Goal: Task Accomplishment & Management: Use online tool/utility

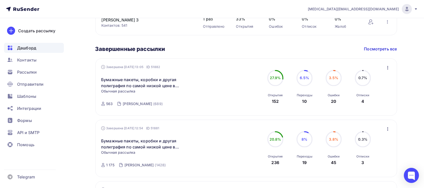
scroll to position [101, 0]
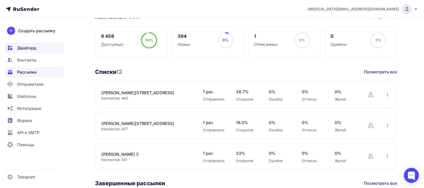
click at [47, 73] on div "Рассылки" at bounding box center [34, 72] width 60 height 10
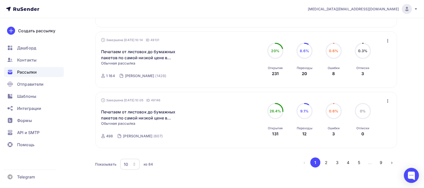
scroll to position [530, 0]
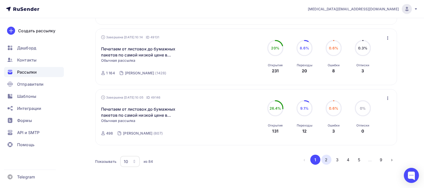
click at [325, 161] on button "2" at bounding box center [326, 159] width 10 height 10
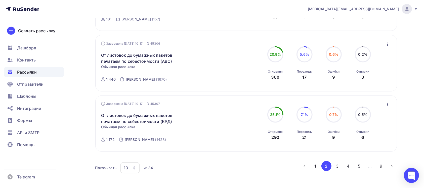
scroll to position [0, 0]
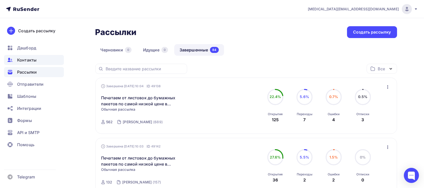
click at [42, 59] on div "Контакты" at bounding box center [34, 60] width 60 height 10
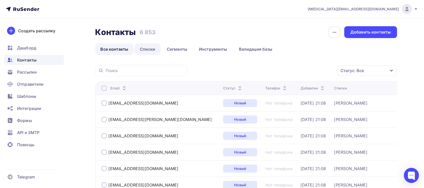
click at [149, 47] on link "Списки" at bounding box center [148, 49] width 26 height 12
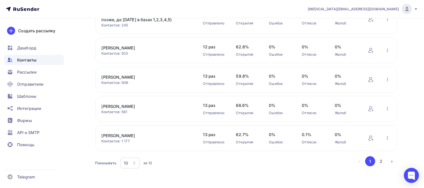
scroll to position [206, 0]
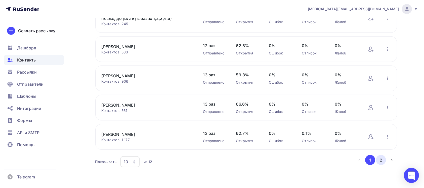
click at [383, 161] on button "2" at bounding box center [381, 160] width 10 height 10
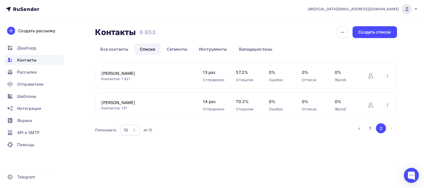
scroll to position [0, 0]
click at [375, 128] on button "1" at bounding box center [373, 128] width 10 height 10
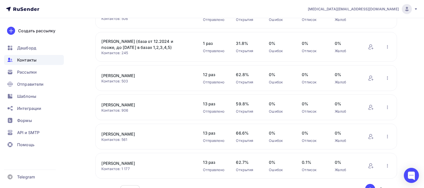
scroll to position [206, 0]
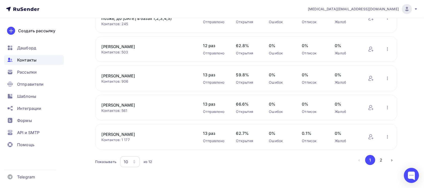
click at [378, 160] on button "2" at bounding box center [381, 160] width 10 height 10
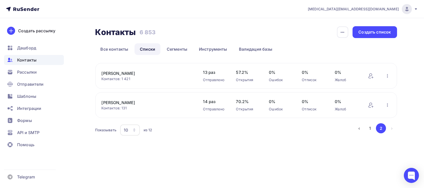
scroll to position [0, 0]
click at [373, 128] on button "1" at bounding box center [373, 128] width 10 height 10
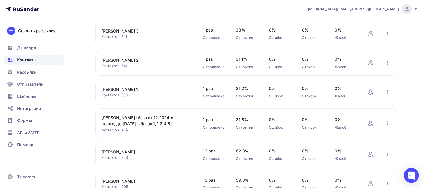
scroll to position [201, 0]
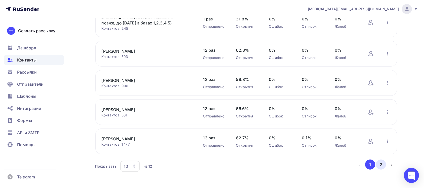
click at [383, 164] on button "2" at bounding box center [381, 164] width 10 height 10
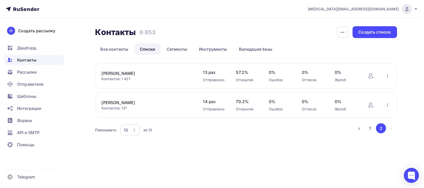
scroll to position [0, 0]
click at [375, 127] on button "1" at bounding box center [373, 128] width 10 height 10
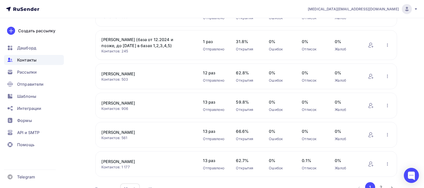
scroll to position [206, 0]
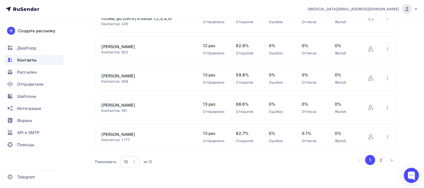
click at [19, 66] on ul "Дашборд Контакты Рассылки Отправители Шаблоны Интеграции Формы API и SMTP Помощь" at bounding box center [34, 97] width 60 height 109
click at [24, 75] on div "Рассылки" at bounding box center [34, 72] width 60 height 10
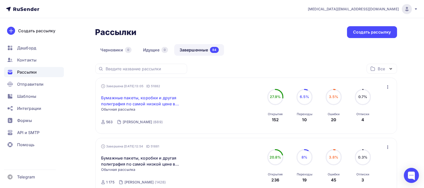
click at [155, 103] on link "Бумажные пакеты, коробки и другая полиграфия по самой низкой цене в [GEOGRAPHIC…" at bounding box center [144, 101] width 86 height 12
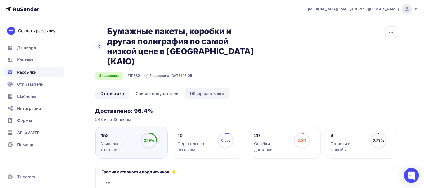
click at [211, 88] on link "Обзор рассылки" at bounding box center [207, 94] width 45 height 12
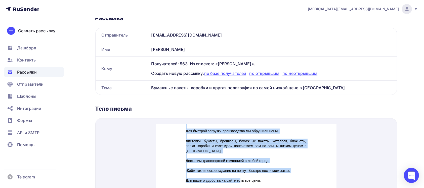
scroll to position [58, 0]
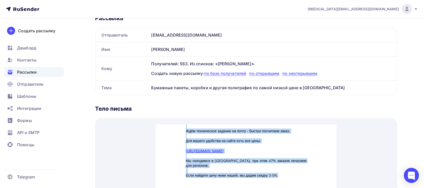
drag, startPoint x: 179, startPoint y: 122, endPoint x: 285, endPoint y: 169, distance: 115.7
click at [285, 169] on div "Добрый день, уважаемый клиент! В [DATE] наша типография удвоила печатные мощнос…" at bounding box center [246, 158] width 181 height 196
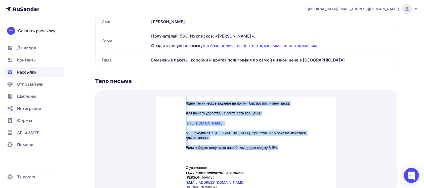
scroll to position [168, 0]
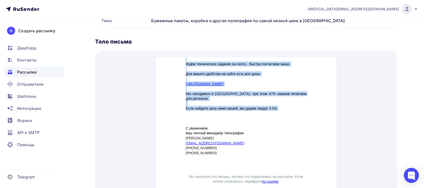
copy div "Добрый день, уважаемый клиент! В [DATE] наша типография удвоила печатные мощнос…"
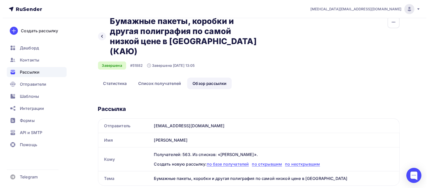
scroll to position [0, 0]
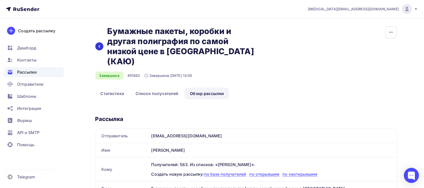
click at [101, 44] on div at bounding box center [99, 46] width 8 height 8
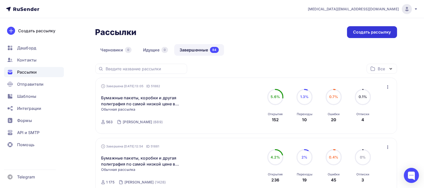
click at [376, 35] on div "Создать рассылку" at bounding box center [372, 32] width 50 height 12
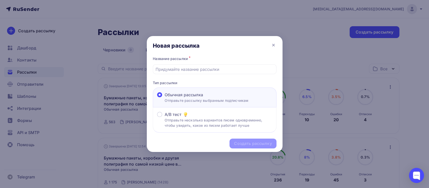
click at [219, 74] on div "Название рассылки * Тип рассылки Обычная рассылка Отправьте рассылку выбранным …" at bounding box center [215, 93] width 136 height 77
click at [218, 73] on div "Название рассылки * Тип рассылки Обычная рассылка Отправьте рассылку выбранным …" at bounding box center [215, 93] width 136 height 77
click at [185, 71] on input "text" at bounding box center [215, 69] width 118 height 6
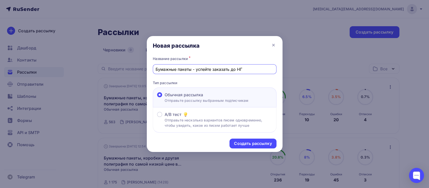
drag, startPoint x: 244, startPoint y: 68, endPoint x: 193, endPoint y: 35, distance: 60.9
click at [162, 75] on div "Название рассылки * Бумажные пакеты - успейте заказать до НГ Тип рассылки Обычн…" at bounding box center [215, 93] width 136 height 77
click at [251, 65] on div "Бумажные пакеты - успейте заказать до НГ" at bounding box center [215, 69] width 124 height 10
drag, startPoint x: 257, startPoint y: 68, endPoint x: 171, endPoint y: 63, distance: 86.4
click at [171, 63] on div "Название рассылки * Бумажные пакеты - успейте заказать до НГ" at bounding box center [215, 64] width 124 height 19
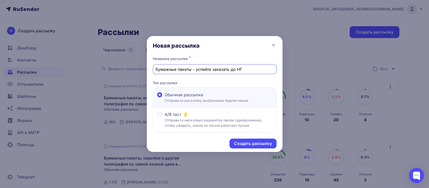
click at [178, 65] on div "Бумажные пакеты - успейте заказать до НГ" at bounding box center [215, 69] width 124 height 10
drag, startPoint x: 251, startPoint y: 64, endPoint x: 198, endPoint y: 73, distance: 53.1
click at [198, 73] on div "Бумажные пакеты - успейте заказать до НГ" at bounding box center [215, 69] width 124 height 10
click at [203, 70] on input "Бумажные пакеты - успейте заказать до НГ" at bounding box center [215, 69] width 118 height 6
click at [257, 68] on input "Бумажные пакеты - успейте заказать до НГ" at bounding box center [215, 69] width 118 height 6
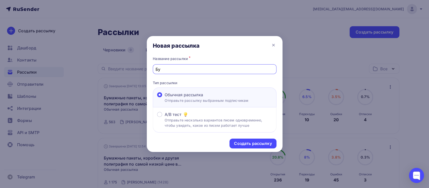
type input "Б"
type input "[PERSON_NAME]"
drag, startPoint x: 274, startPoint y: 68, endPoint x: 225, endPoint y: 80, distance: 49.7
click at [225, 80] on div "Название рассылки * Бумажная упаковка и фирменная полиграфия со скидкой 20% Тип…" at bounding box center [215, 93] width 136 height 77
click at [220, 74] on div "Название рассылки * Бумажная упаковка и фирменная полиграфия со скидкой 20% Тип…" at bounding box center [215, 93] width 136 height 77
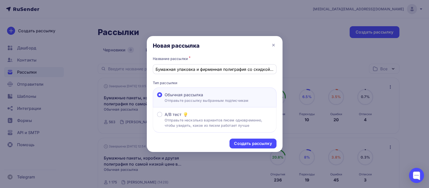
click at [155, 69] on div "Бумажная упаковка и фирменная полиграфия со скидкой 20%" at bounding box center [215, 69] width 124 height 10
drag, startPoint x: 155, startPoint y: 69, endPoint x: 236, endPoint y: 54, distance: 82.0
click at [236, 54] on div "Новая рассылка Название рассылки * Бумажная упаковка и фирменная полиграфия со …" at bounding box center [215, 94] width 136 height 116
click at [233, 70] on input "Бумажная упаковка и фирменная полиграфия со скидкой 20%" at bounding box center [215, 69] width 118 height 6
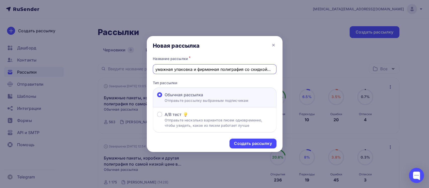
drag, startPoint x: 273, startPoint y: 70, endPoint x: 154, endPoint y: 71, distance: 118.7
click at [154, 71] on div "Бумажная упаковка и фирменная полиграфия со скидкой 20%" at bounding box center [215, 69] width 124 height 10
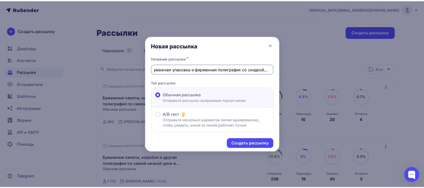
scroll to position [0, 0]
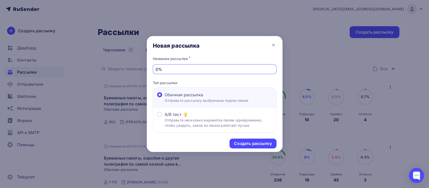
type input "0"
drag, startPoint x: 226, startPoint y: 70, endPoint x: 210, endPoint y: 68, distance: 17.0
click at [210, 68] on input "Повышаем узнаваемость компании с помощью бумажной" at bounding box center [215, 69] width 118 height 6
click at [256, 66] on input "Повышаем узнаваемость с помощью бумажной" at bounding box center [215, 69] width 118 height 6
type input "Повышаем узнаваемость с помощью бумажной упаковки"
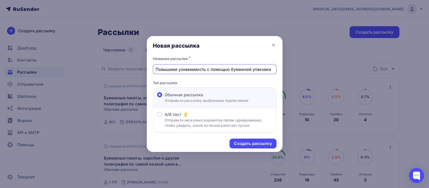
click at [253, 75] on div "Название рассылки * Повышаем узнаваемость с помощью бумажной упаковки Тип рассы…" at bounding box center [215, 93] width 136 height 77
click at [260, 139] on div "Создать рассылку" at bounding box center [253, 143] width 47 height 10
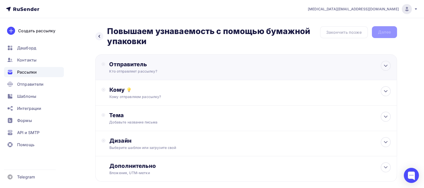
click at [199, 71] on div "Кто отправляет рассылку?" at bounding box center [158, 71] width 98 height 5
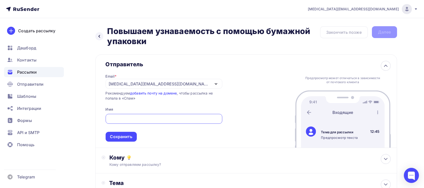
click at [178, 81] on div "[MEDICAL_DATA][EMAIL_ADDRESS][DOMAIN_NAME]" at bounding box center [164, 84] width 117 height 10
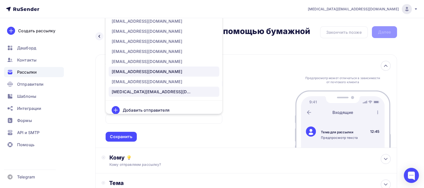
click at [183, 68] on div "[EMAIL_ADDRESS][DOMAIN_NAME]" at bounding box center [164, 71] width 105 height 6
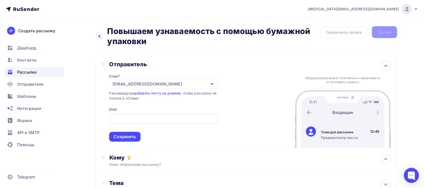
click at [156, 114] on div at bounding box center [163, 119] width 109 height 10
click at [146, 120] on input "text" at bounding box center [163, 119] width 103 height 6
type input "[PERSON_NAME]"
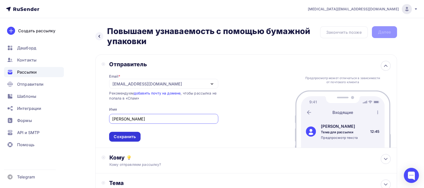
type input "[PERSON_NAME]"
click at [133, 132] on div "Сохранить" at bounding box center [124, 137] width 31 height 10
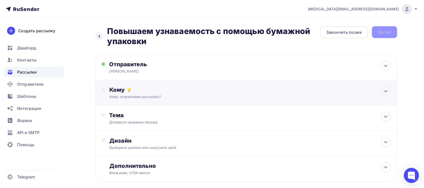
click at [154, 94] on div "Кому отправляем рассылку?" at bounding box center [235, 96] width 253 height 5
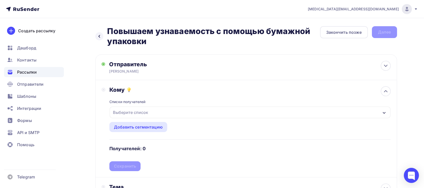
click at [157, 114] on div "Выберите список" at bounding box center [250, 112] width 281 height 12
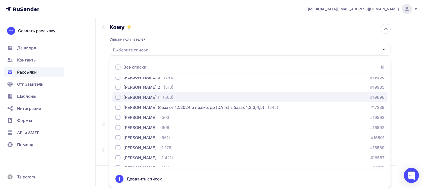
scroll to position [31, 0]
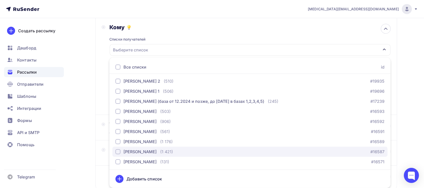
click at [160, 149] on div "(1 421)" at bounding box center [166, 151] width 13 height 6
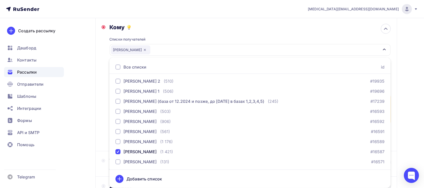
click at [84, 100] on div "Назад Повышаем узнаваемость с помощью бумажной упаковки Повышаем узнаваемость с…" at bounding box center [212, 108] width 412 height 304
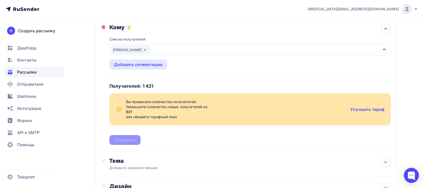
click at [139, 140] on div "Списки получателей [PERSON_NAME] Все списки id [PERSON_NAME] 5 (465) #19938 [PE…" at bounding box center [249, 88] width 281 height 114
click at [137, 48] on div "[PERSON_NAME]" at bounding box center [130, 49] width 39 height 9
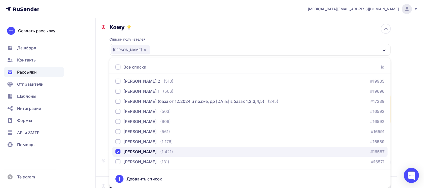
click at [117, 154] on button "[PERSON_NAME] (1 421) #16587" at bounding box center [249, 151] width 275 height 10
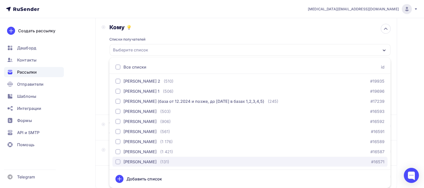
click at [117, 162] on div "button" at bounding box center [117, 161] width 5 height 5
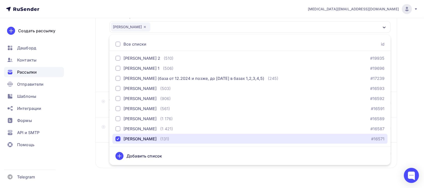
scroll to position [96, 0]
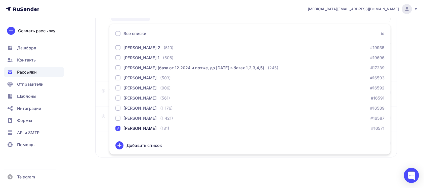
click at [410, 56] on div "Назад Повышаем узнаваемость с помощью бумажной упаковки Повышаем узнаваемость с…" at bounding box center [212, 55] width 412 height 267
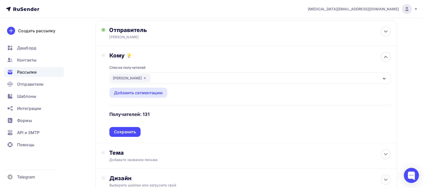
scroll to position [0, 0]
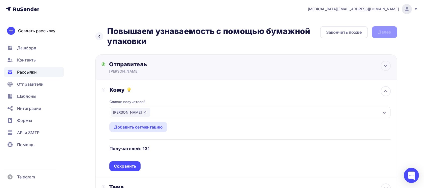
click at [177, 66] on div "Отправитель" at bounding box center [163, 64] width 109 height 7
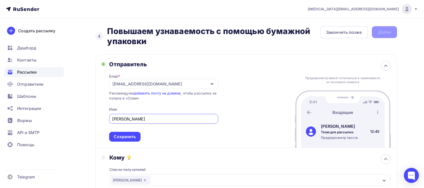
click at [166, 117] on input "[PERSON_NAME]" at bounding box center [163, 119] width 103 height 6
click at [178, 82] on div "[EMAIL_ADDRESS][DOMAIN_NAME]" at bounding box center [163, 84] width 109 height 10
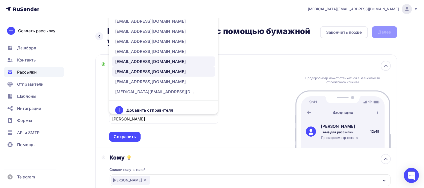
click at [161, 62] on div "[EMAIL_ADDRESS][DOMAIN_NAME]" at bounding box center [163, 61] width 97 height 6
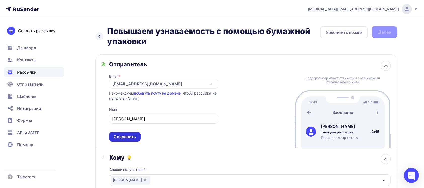
click at [128, 140] on div "Сохранить" at bounding box center [124, 137] width 31 height 10
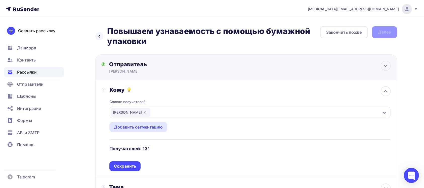
click at [133, 59] on div "Отправитель [PERSON_NAME] Email * [EMAIL_ADDRESS][DOMAIN_NAME] [EMAIL_ADDRESS][…" at bounding box center [246, 67] width 302 height 26
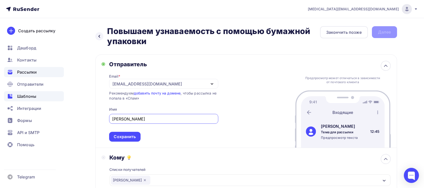
drag, startPoint x: 171, startPoint y: 120, endPoint x: 40, endPoint y: 96, distance: 132.4
click at [40, 96] on div "[MEDICAL_DATA][EMAIL_ADDRESS][DOMAIN_NAME] Аккаунт Тарифы Выйти Создать рассылк…" at bounding box center [212, 176] width 424 height 353
type input "[PERSON_NAME]"
click at [118, 141] on div "Отправитель Email * [EMAIL_ADDRESS][DOMAIN_NAME] [EMAIL_ADDRESS][DOMAIN_NAME] […" at bounding box center [246, 100] width 302 height 93
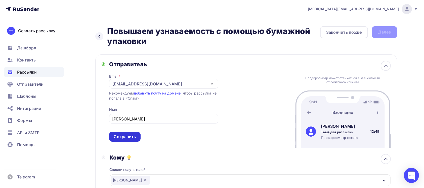
click at [117, 139] on div "Сохранить" at bounding box center [125, 137] width 22 height 6
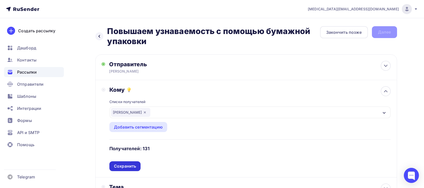
click at [125, 163] on div "Сохранить" at bounding box center [125, 166] width 22 height 6
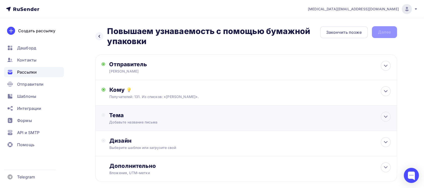
click at [146, 120] on div "Добавьте название письма" at bounding box center [154, 121] width 90 height 5
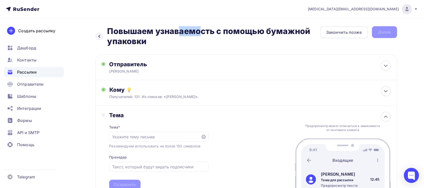
drag, startPoint x: 110, startPoint y: 29, endPoint x: 139, endPoint y: 36, distance: 29.2
click at [139, 36] on h2 "Повышаем узнаваемость с помощью бумажной упаковки" at bounding box center [213, 36] width 213 height 20
drag, startPoint x: 148, startPoint y: 40, endPoint x: 106, endPoint y: 35, distance: 42.6
click at [106, 35] on div "Назад Повышаем узнаваемость с помощью бумажной упаковки Повышаем узнаваемость с…" at bounding box center [207, 36] width 225 height 20
copy h2 "Повышаем узнаваемость с помощью бумажной упаковки"
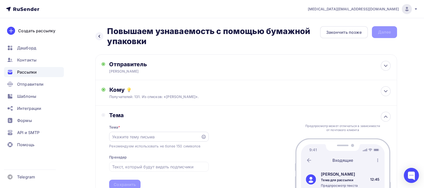
click at [131, 141] on div at bounding box center [158, 137] width 99 height 10
click at [131, 138] on input "text" at bounding box center [155, 137] width 86 height 6
paste input "Повышаем узнаваемость с помощью бумажной упаковки"
drag, startPoint x: 132, startPoint y: 137, endPoint x: 75, endPoint y: 134, distance: 57.4
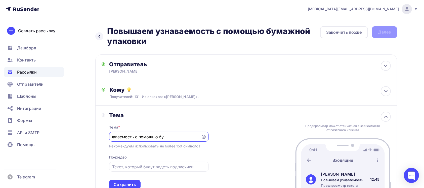
click at [75, 134] on div "Назад Повышаем узнаваемость с помощью бумажной упаковки Повышаем узнаваемость с…" at bounding box center [212, 148] width 412 height 260
click at [125, 134] on input "Повышаем узнаваемость с помощью бумажной упаковки" at bounding box center [155, 137] width 86 height 6
click at [133, 137] on input "Повышаем узнаваемость с помощью бумажной упаковки" at bounding box center [155, 137] width 86 height 6
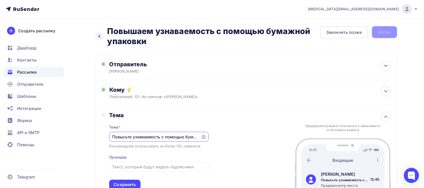
scroll to position [0, 27]
drag, startPoint x: 173, startPoint y: 135, endPoint x: 224, endPoint y: 136, distance: 51.1
click at [224, 136] on div "Тема Тема * Повысьте узнаваемость с помощью бумажной упаковки Рекомендуем испол…" at bounding box center [246, 150] width 302 height 90
click at [182, 136] on input "Повысьте узнаваемость с помощью бумажной упаковки" at bounding box center [155, 137] width 86 height 6
type input "Повысьте узнаваемость с помощью бумажной упаковки"
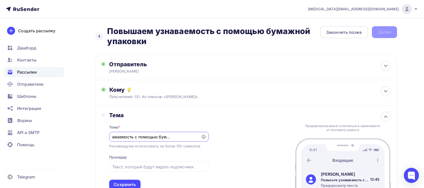
click at [182, 125] on div "Тема * Повысьте узнаваемость с помощью бумажной упаковки Рекомендуем использова…" at bounding box center [158, 153] width 99 height 71
click at [153, 141] on div "Повысьте узнаваемость с помощью бумажной упаковки" at bounding box center [158, 137] width 99 height 10
drag, startPoint x: 152, startPoint y: 140, endPoint x: 246, endPoint y: 142, distance: 93.8
click at [246, 142] on div "Тема Тема * Повысьте узнаваемость с помощью бумажной упаковки Рекомендуем испол…" at bounding box center [246, 150] width 302 height 90
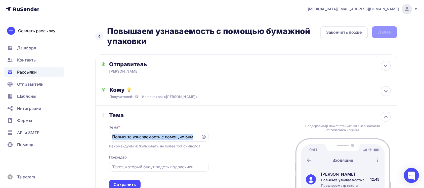
click at [234, 139] on div "Тема Тема * Повысьте узнаваемость с помощью бумажной упаковки Рекомендуем испол…" at bounding box center [246, 150] width 302 height 90
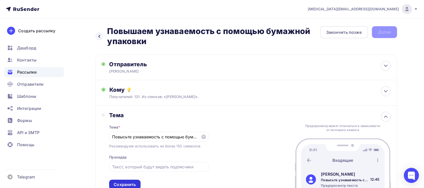
click at [121, 184] on div "Сохранить" at bounding box center [125, 184] width 22 height 6
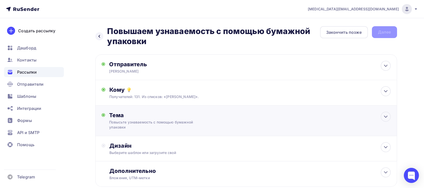
click at [183, 118] on div "Тема Повысьте узнаваемость с помощью бумажной упаковки Тема * Повысьте узнаваем…" at bounding box center [158, 120] width 99 height 18
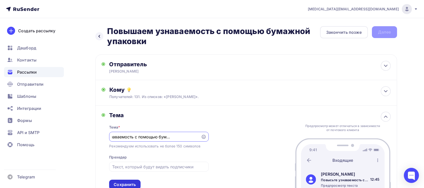
click at [138, 179] on div "Сохранить" at bounding box center [124, 184] width 31 height 10
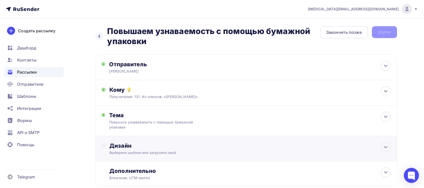
click at [181, 139] on div "Дизайн Выберите шаблон или загрузите свой" at bounding box center [246, 148] width 302 height 25
click at [124, 174] on div "Выбрать шаблон" at bounding box center [249, 167] width 281 height 24
click at [123, 169] on div "Выбрать шаблон" at bounding box center [131, 166] width 44 height 10
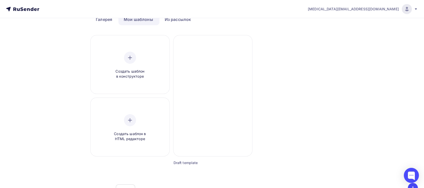
scroll to position [19, 0]
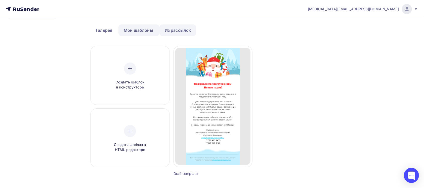
click at [170, 25] on link "Из рассылок" at bounding box center [177, 30] width 37 height 12
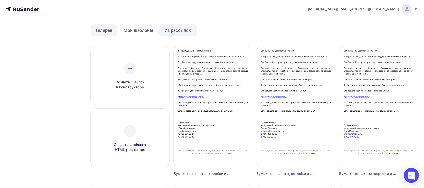
click at [107, 30] on link "Галерея" at bounding box center [104, 30] width 27 height 12
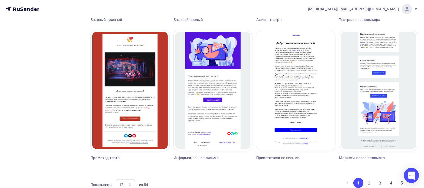
scroll to position [328, 0]
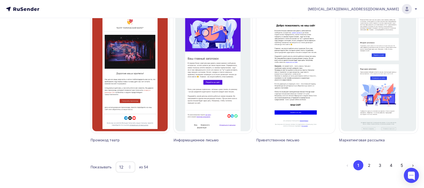
click at [375, 168] on ul "‹ 1 2 3 4 5 ›" at bounding box center [380, 165] width 76 height 10
click at [373, 168] on ul "‹ 1 2 3 4 5 ›" at bounding box center [380, 165] width 76 height 10
click at [370, 166] on button "2" at bounding box center [369, 165] width 10 height 10
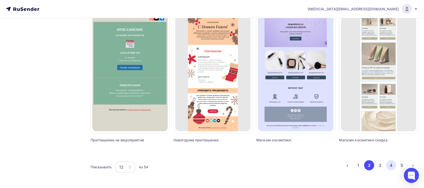
click at [388, 168] on button "4" at bounding box center [391, 165] width 10 height 10
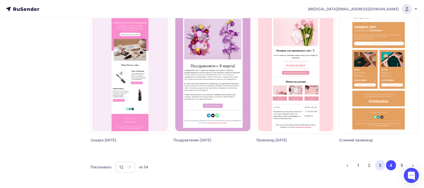
click at [382, 166] on button "3" at bounding box center [380, 165] width 10 height 10
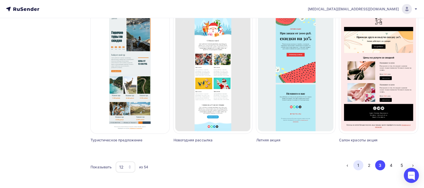
click at [361, 165] on button "1" at bounding box center [358, 165] width 10 height 10
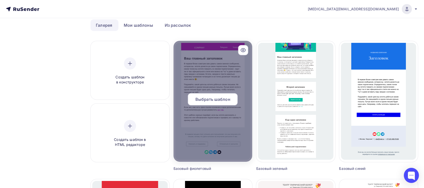
scroll to position [0, 0]
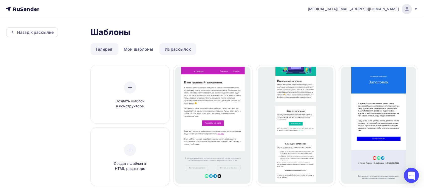
click at [172, 45] on link "Из рассылок" at bounding box center [177, 49] width 37 height 12
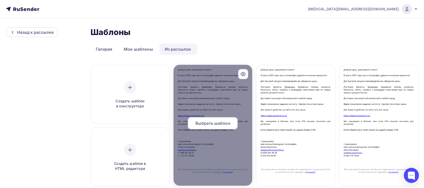
click at [207, 122] on span "Выбрать шаблон" at bounding box center [212, 123] width 35 height 6
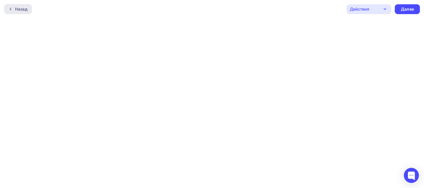
click at [9, 10] on icon at bounding box center [11, 9] width 4 height 4
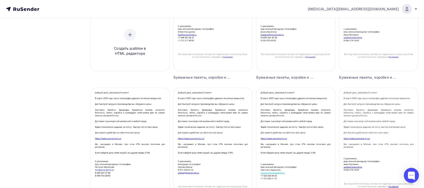
scroll to position [168, 0]
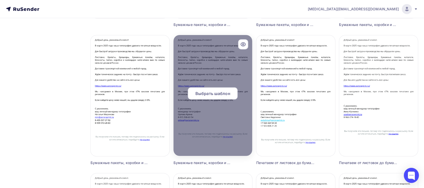
click at [210, 94] on span "Выбрать шаблон" at bounding box center [212, 93] width 35 height 6
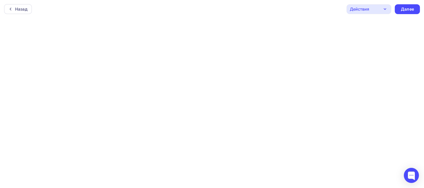
click at [386, 11] on icon "button" at bounding box center [385, 9] width 6 height 6
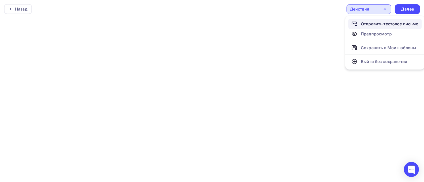
click at [390, 24] on div "Отправить тестовое письмо" at bounding box center [390, 24] width 58 height 6
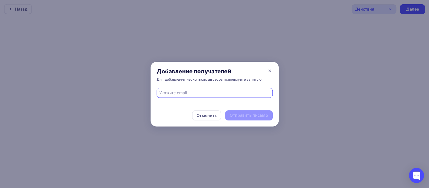
click at [183, 85] on div "Добавление получателей Для добавления нескольких адресов используйте запятую" at bounding box center [215, 75] width 128 height 26
click at [182, 98] on div at bounding box center [215, 96] width 128 height 16
click at [181, 92] on input "text" at bounding box center [214, 93] width 110 height 6
type input "[EMAIL_ADDRESS][DOMAIN_NAME]"
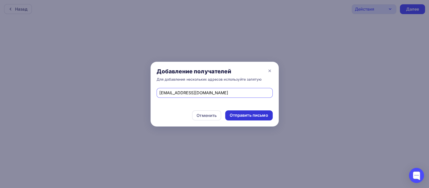
click at [254, 116] on div "Отправить письмо" at bounding box center [249, 115] width 38 height 6
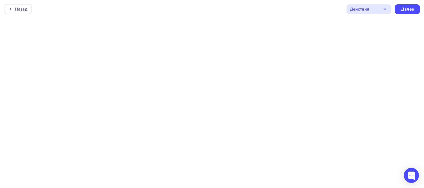
click at [382, 5] on div "Действия" at bounding box center [369, 9] width 45 height 10
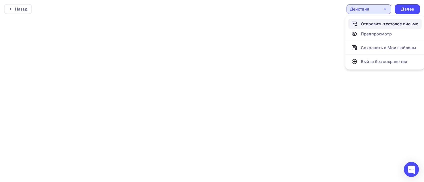
click at [377, 25] on div "Отправить тестовое письмо" at bounding box center [390, 24] width 58 height 6
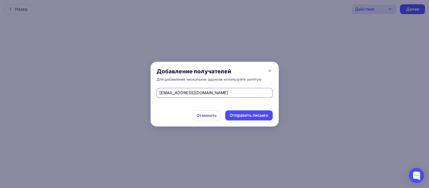
drag, startPoint x: 215, startPoint y: 93, endPoint x: 139, endPoint y: 87, distance: 75.9
click at [139, 87] on div "Добавление получателей Для добавления нескольких адресов используйте запятую [E…" at bounding box center [214, 94] width 429 height 188
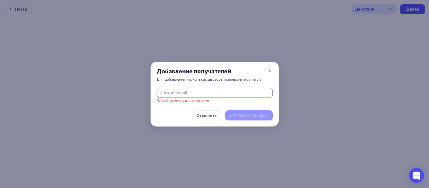
click at [170, 93] on input "text" at bounding box center [214, 93] width 110 height 6
type input "[EMAIL_ADDRESS][DOMAIN_NAME]"
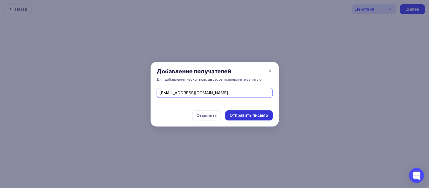
click at [247, 114] on div "Отправить письмо" at bounding box center [249, 115] width 38 height 6
